Goal: Find specific page/section: Find specific page/section

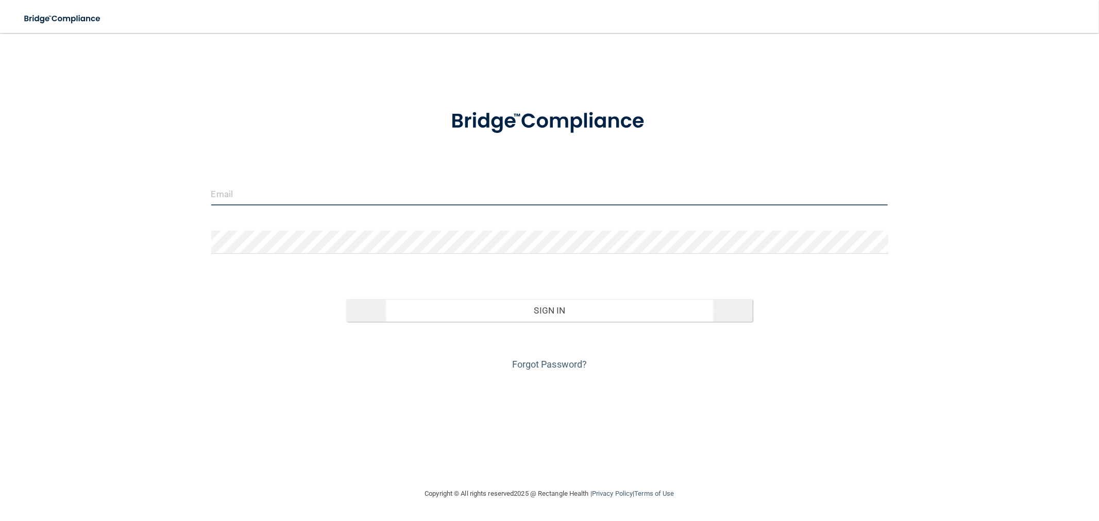
type input "[EMAIL_ADDRESS][DOMAIN_NAME]"
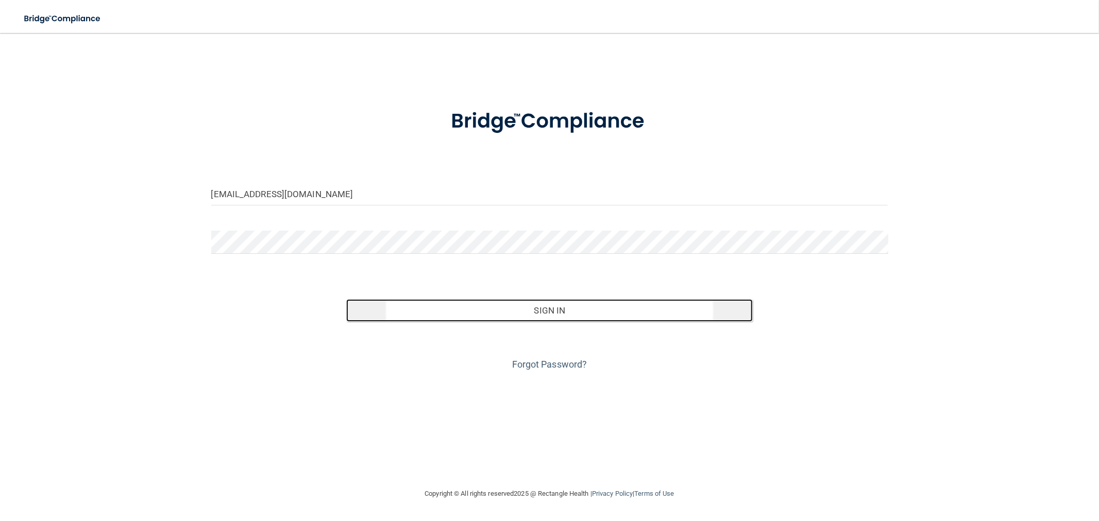
click at [362, 302] on button "Sign In" at bounding box center [549, 310] width 406 height 23
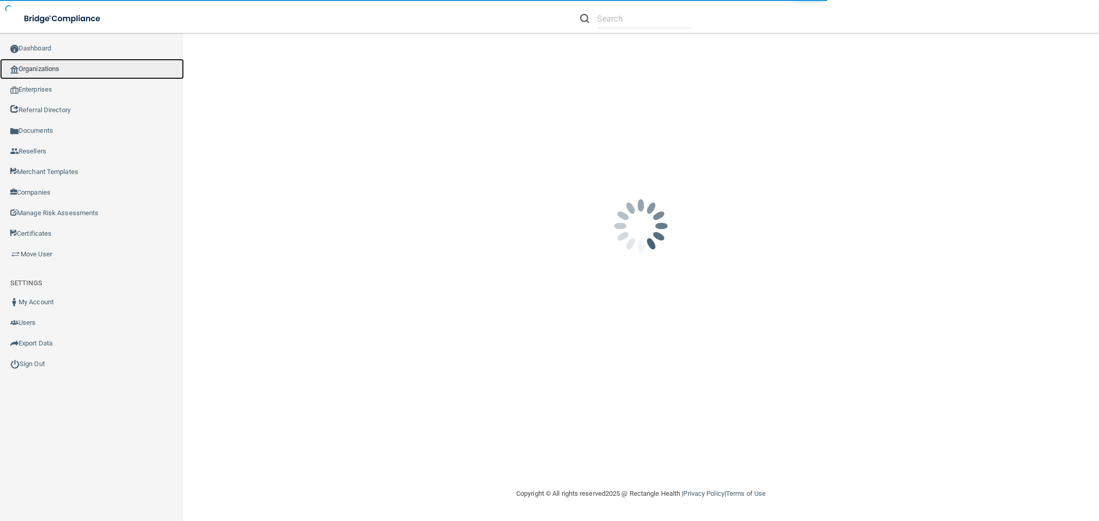
click at [62, 64] on link "Organizations" at bounding box center [92, 69] width 184 height 21
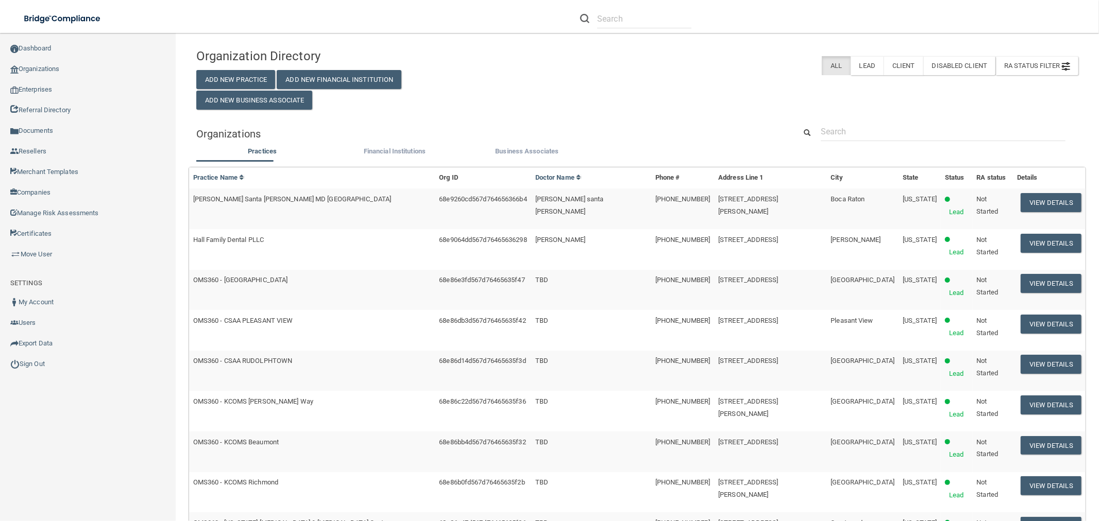
click at [822, 119] on div "Organization Directory Add New Practice Add New Financial Institution Add New B…" at bounding box center [637, 435] width 882 height 784
drag, startPoint x: 828, startPoint y: 125, endPoint x: 841, endPoint y: 132, distance: 15.0
click at [828, 125] on input "text" at bounding box center [943, 131] width 245 height 19
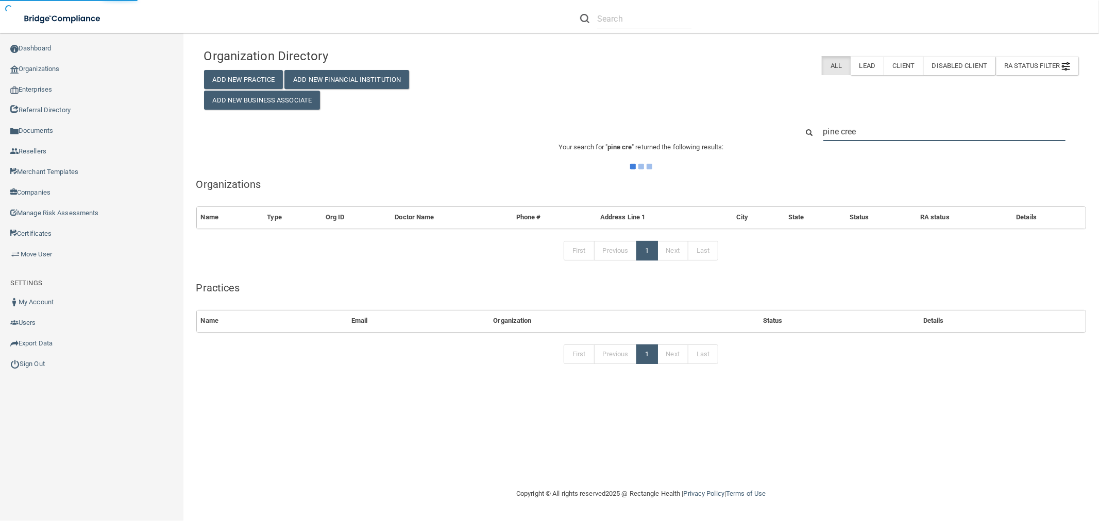
type input "pine creek"
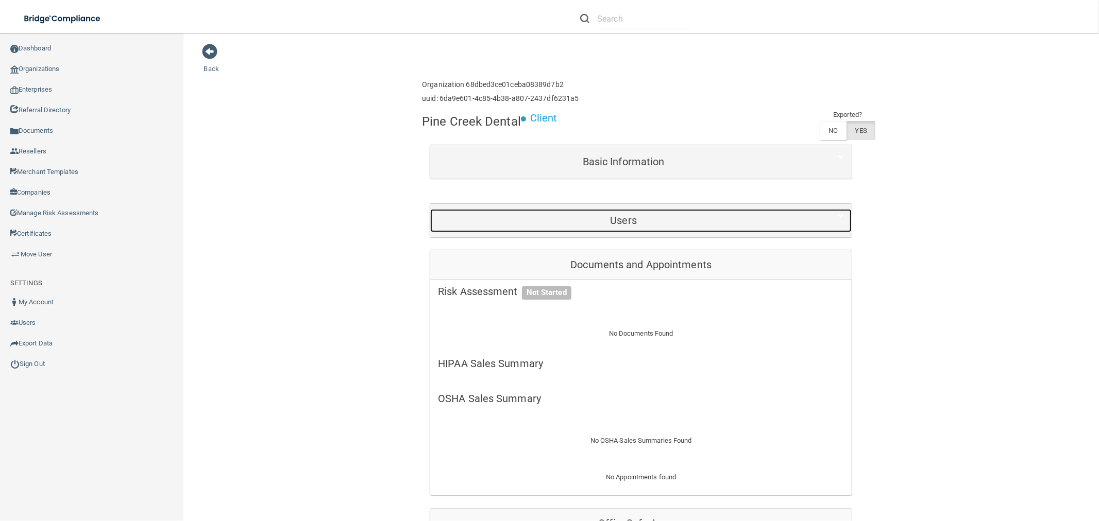
click at [692, 228] on div "Users" at bounding box center [623, 220] width 386 height 23
